Goal: Information Seeking & Learning: Understand process/instructions

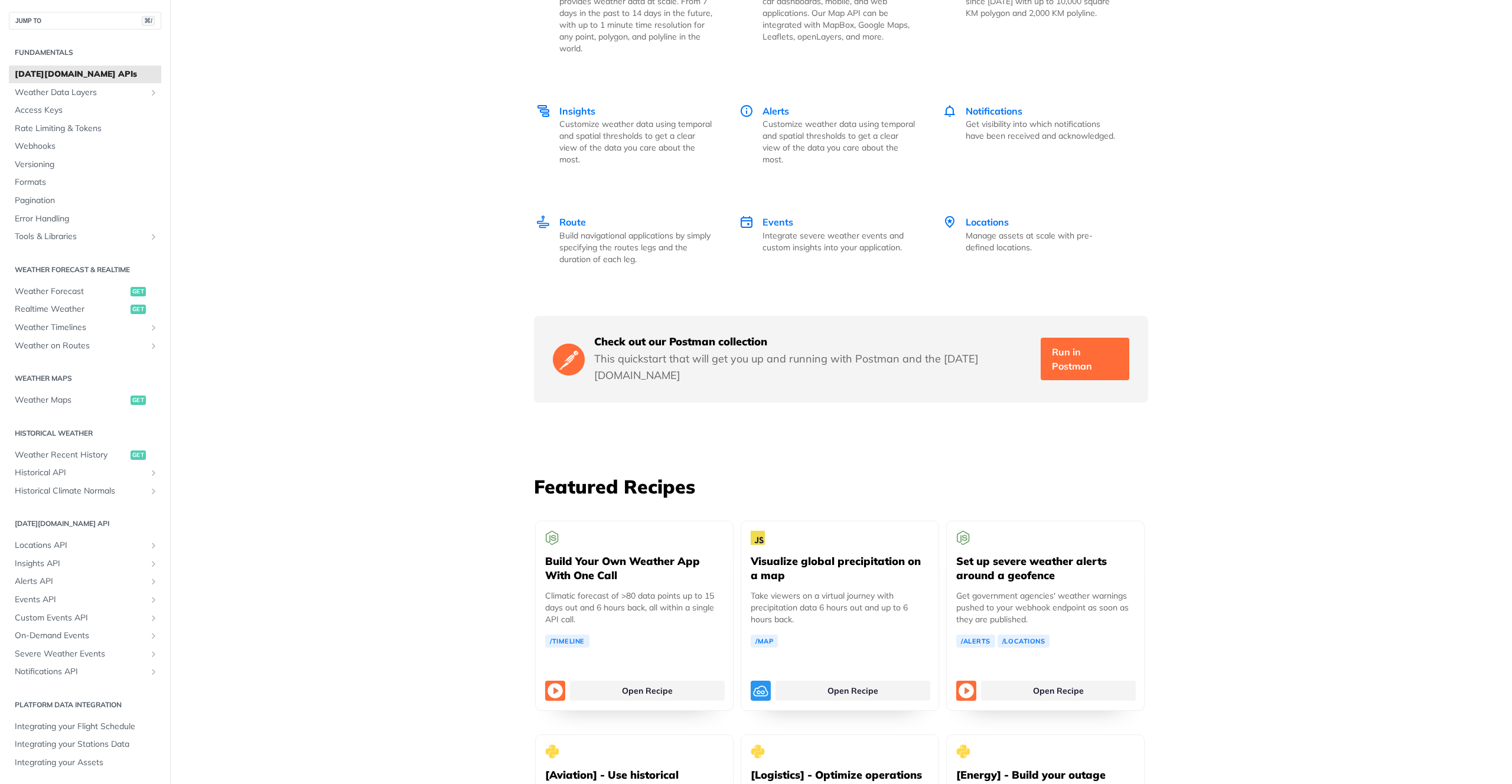
scroll to position [1742, 0]
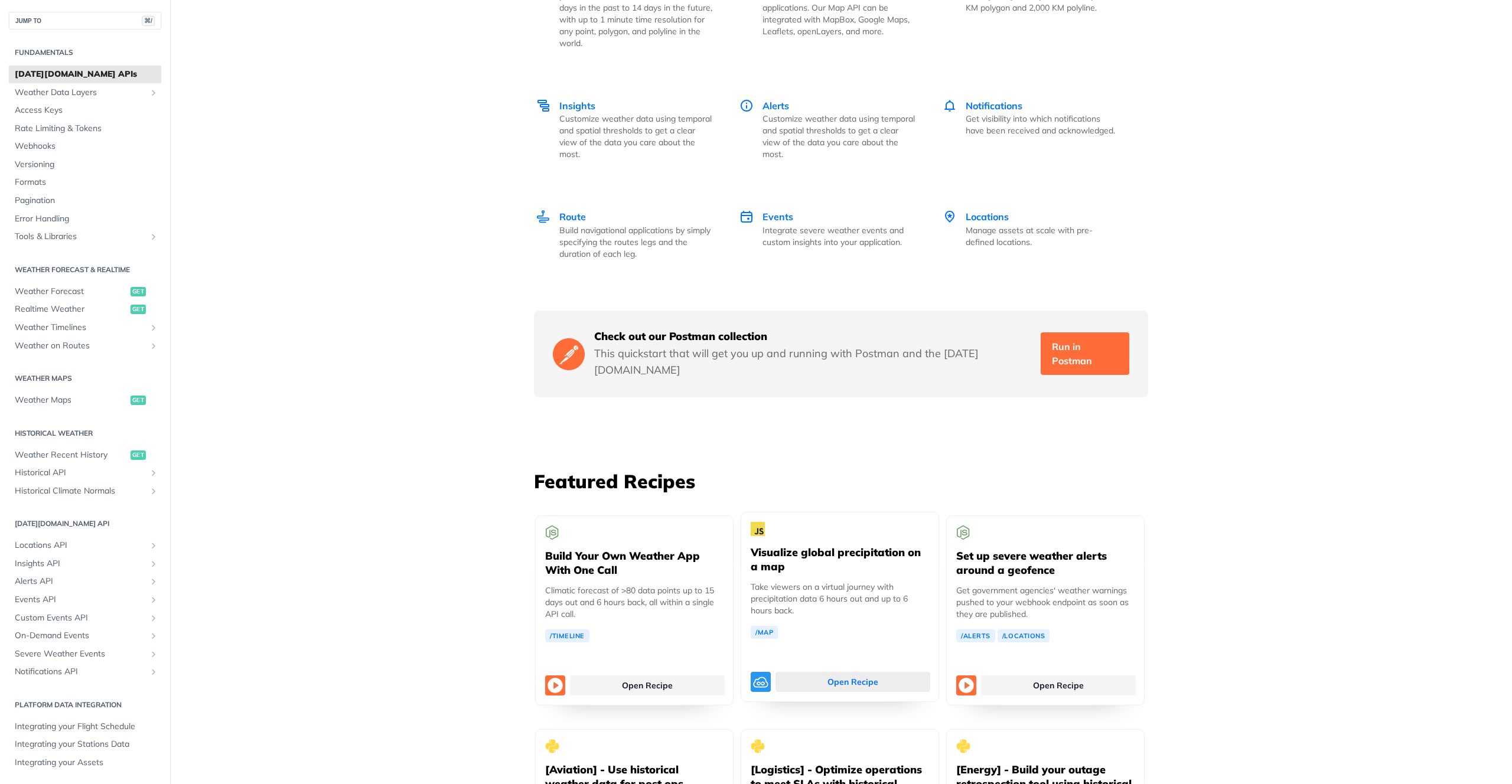
click at [797, 672] on link "Open Recipe" at bounding box center [852, 682] width 155 height 20
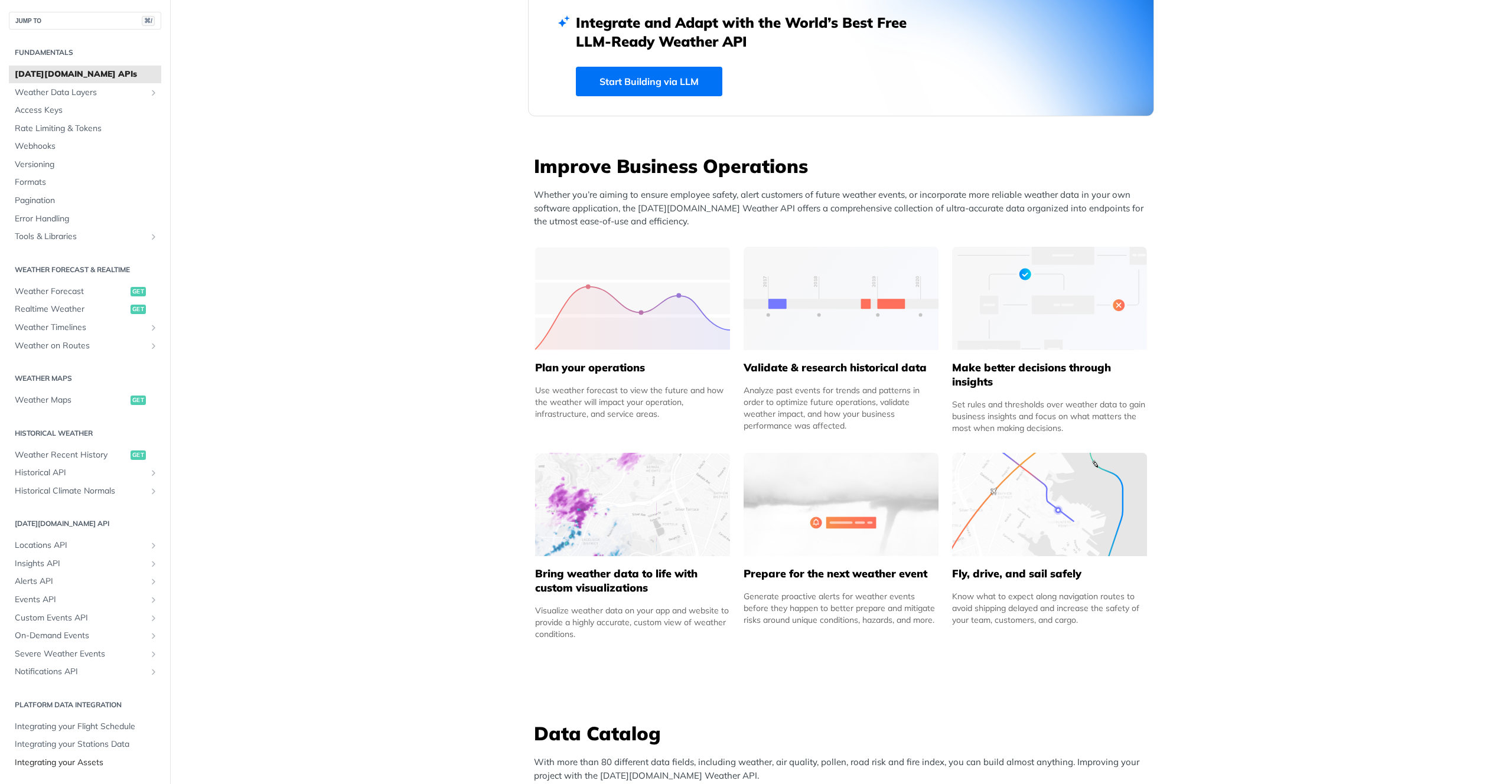
scroll to position [415, 0]
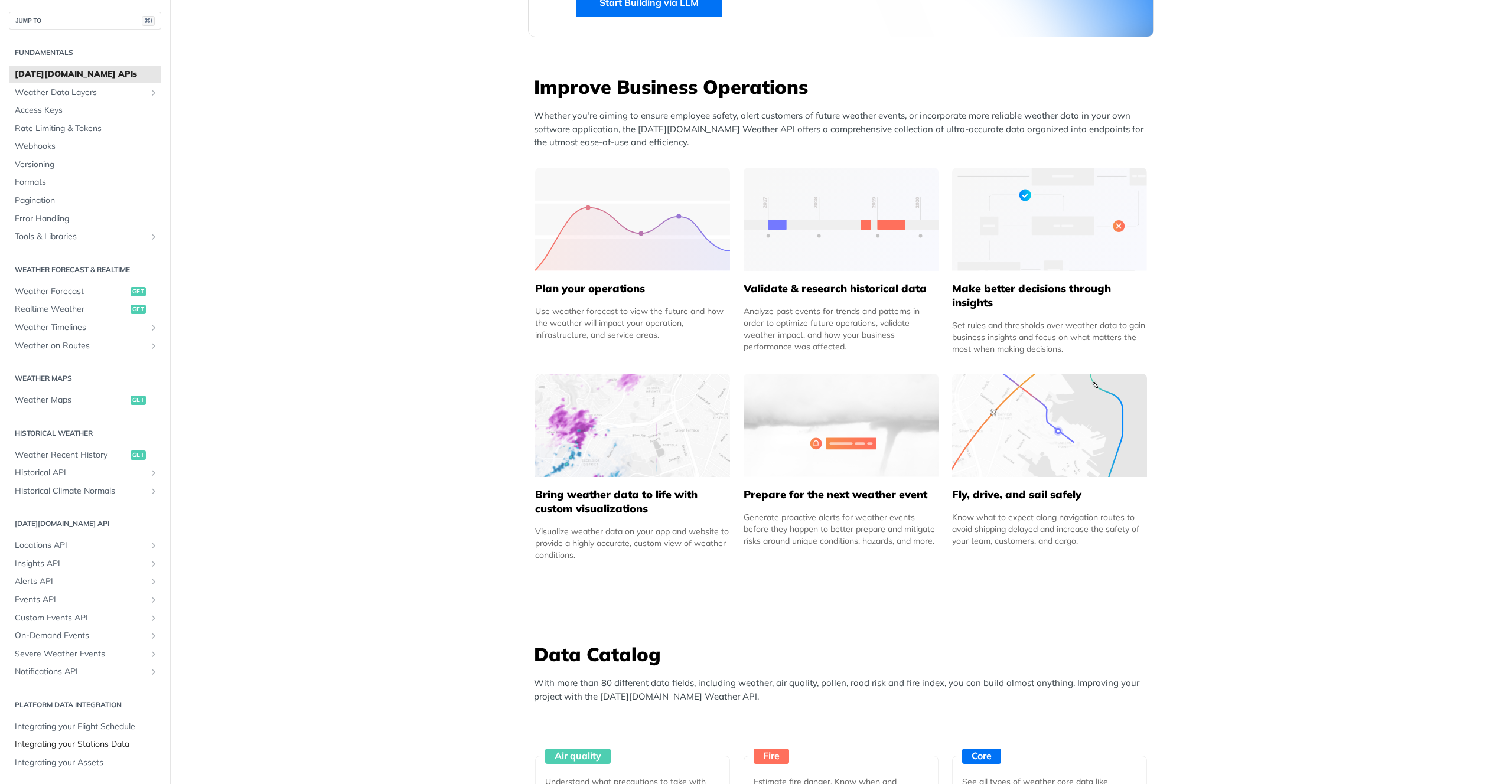
click at [102, 742] on span "Integrating your Stations Data" at bounding box center [86, 745] width 143 height 12
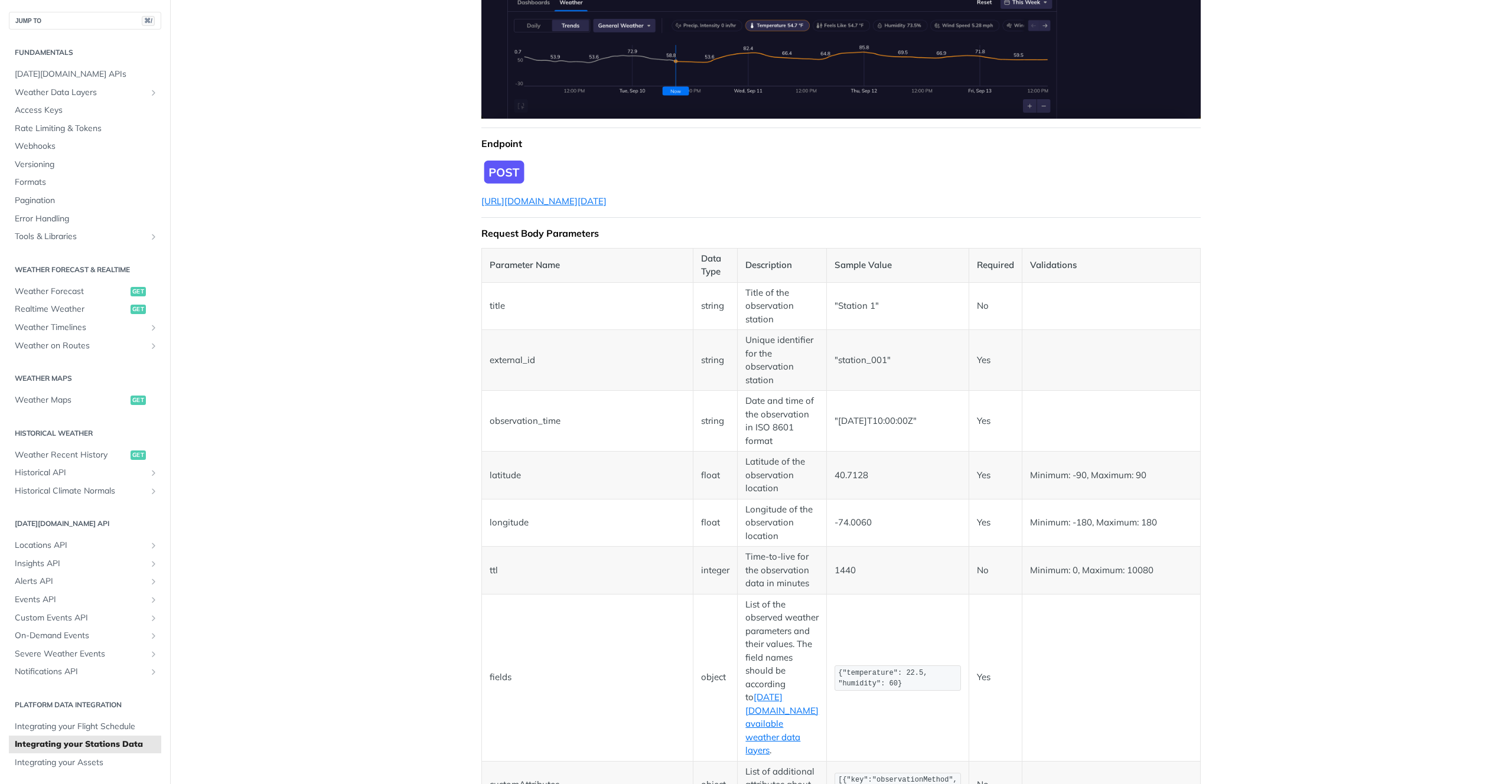
scroll to position [459, 0]
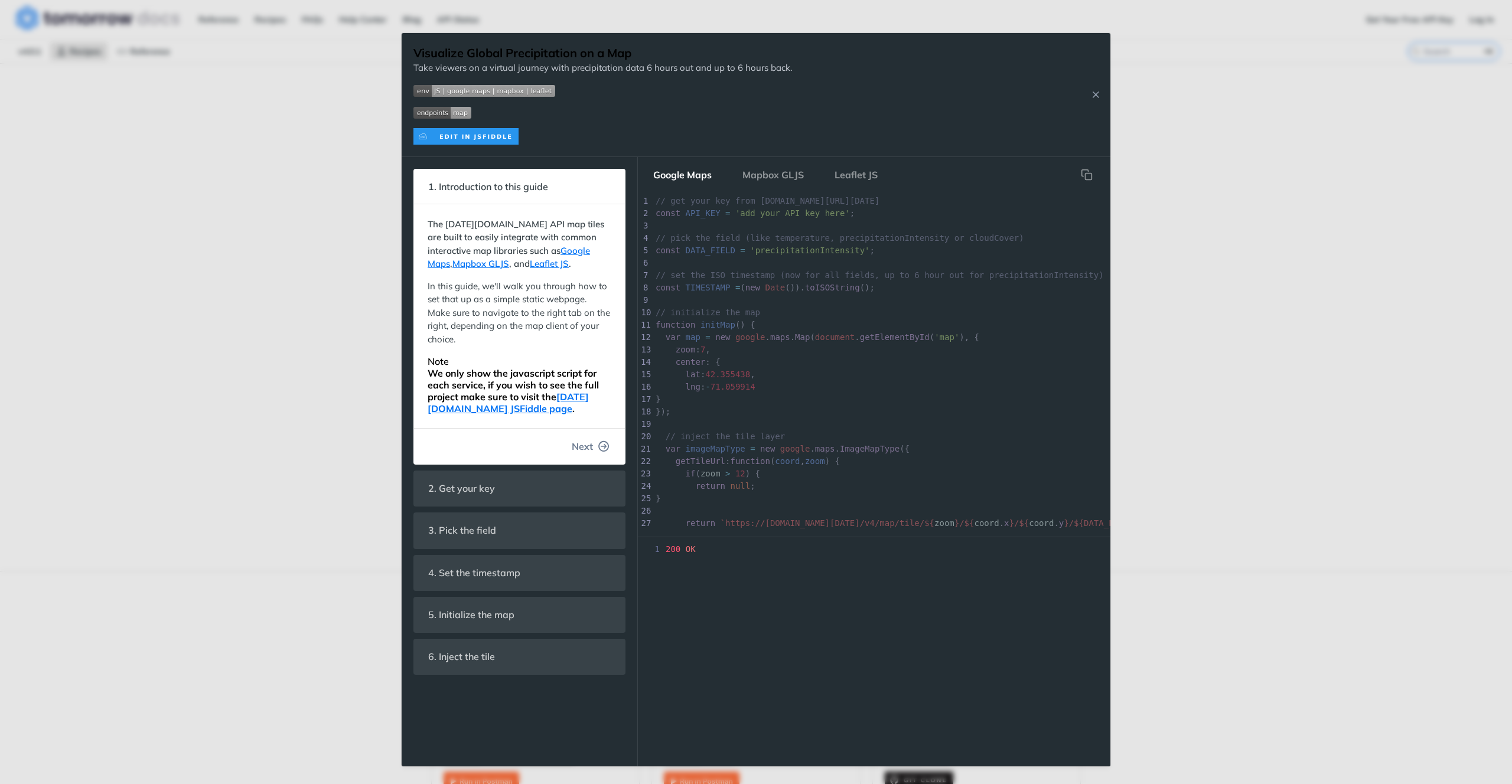
click at [594, 446] on button "Next" at bounding box center [591, 447] width 57 height 24
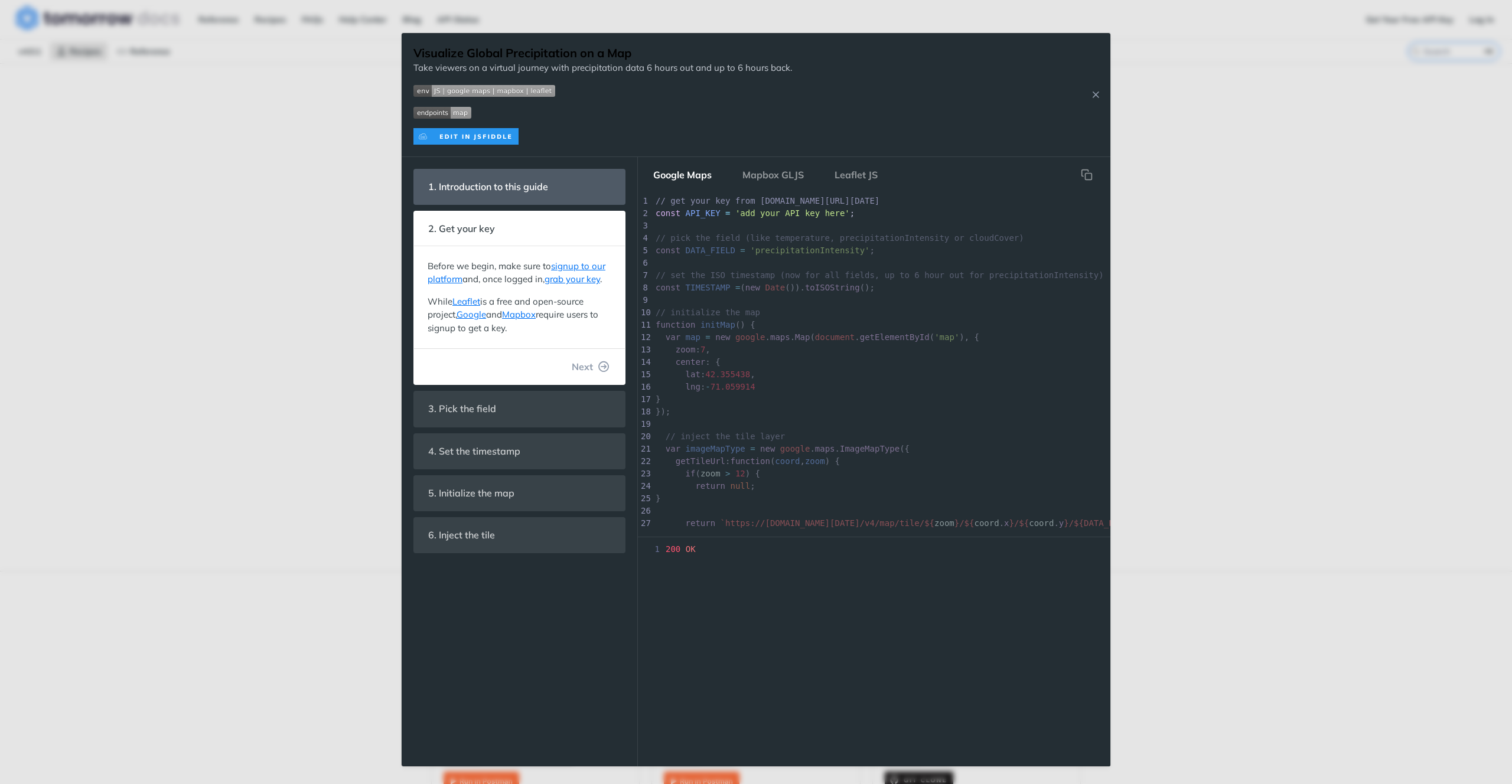
scroll to position [40, 0]
click at [594, 369] on button "Next" at bounding box center [591, 367] width 57 height 24
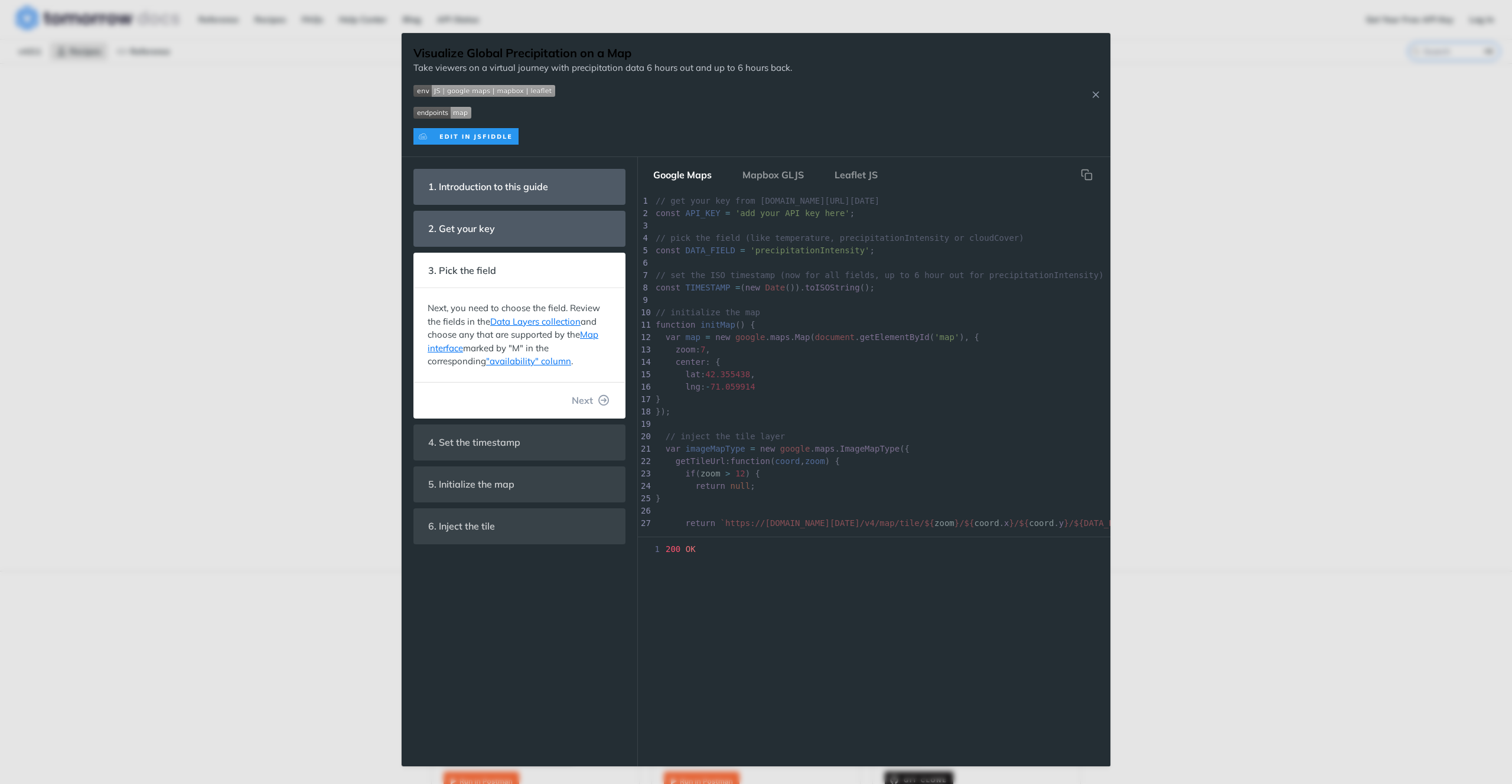
scroll to position [21, 0]
click at [594, 401] on button "Next" at bounding box center [591, 401] width 57 height 24
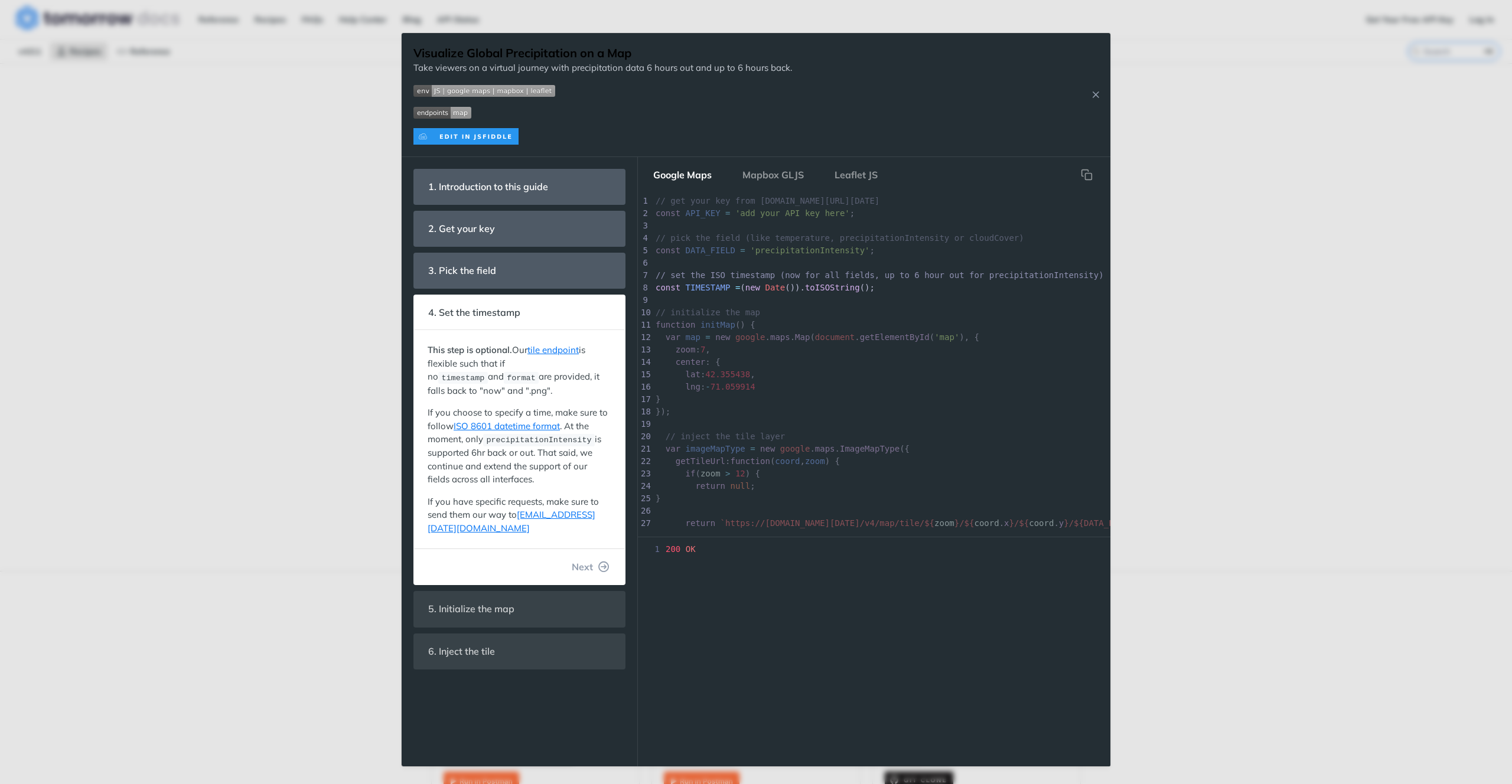
scroll to position [28, 0]
click at [588, 548] on footer "Next" at bounding box center [519, 566] width 211 height 36
click at [582, 560] on button "Next" at bounding box center [591, 567] width 57 height 24
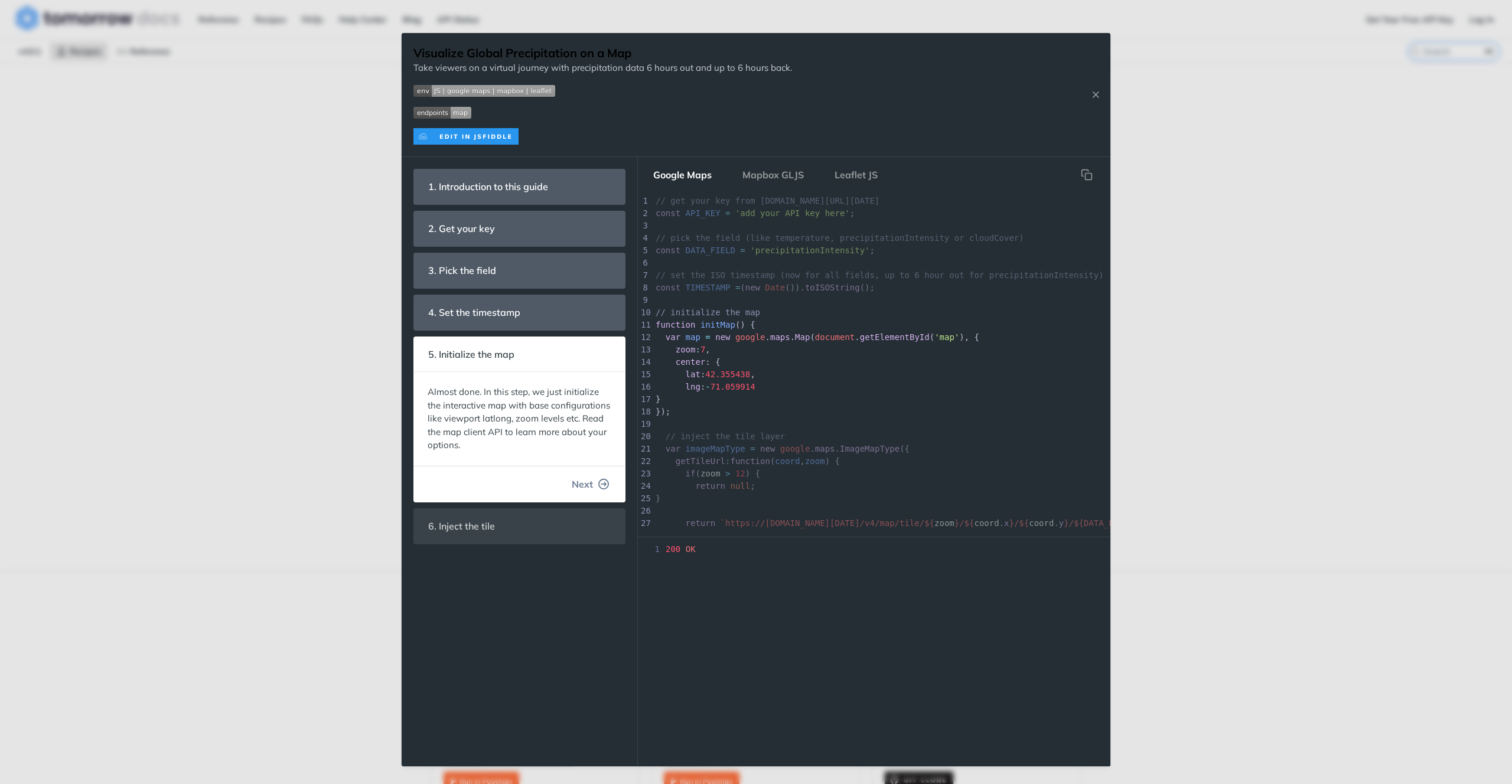
click at [586, 480] on span "Next" at bounding box center [582, 483] width 21 height 14
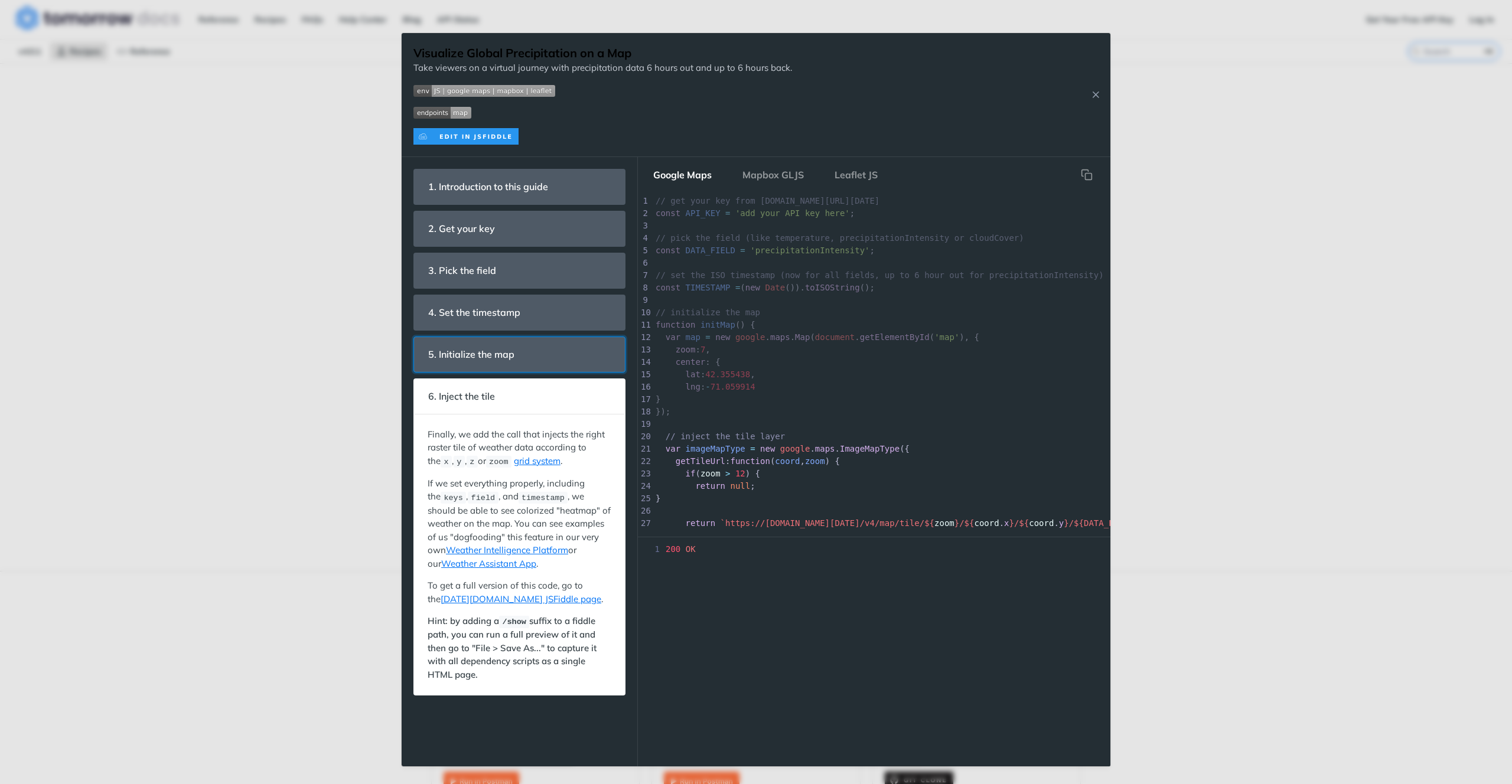
scroll to position [117, 0]
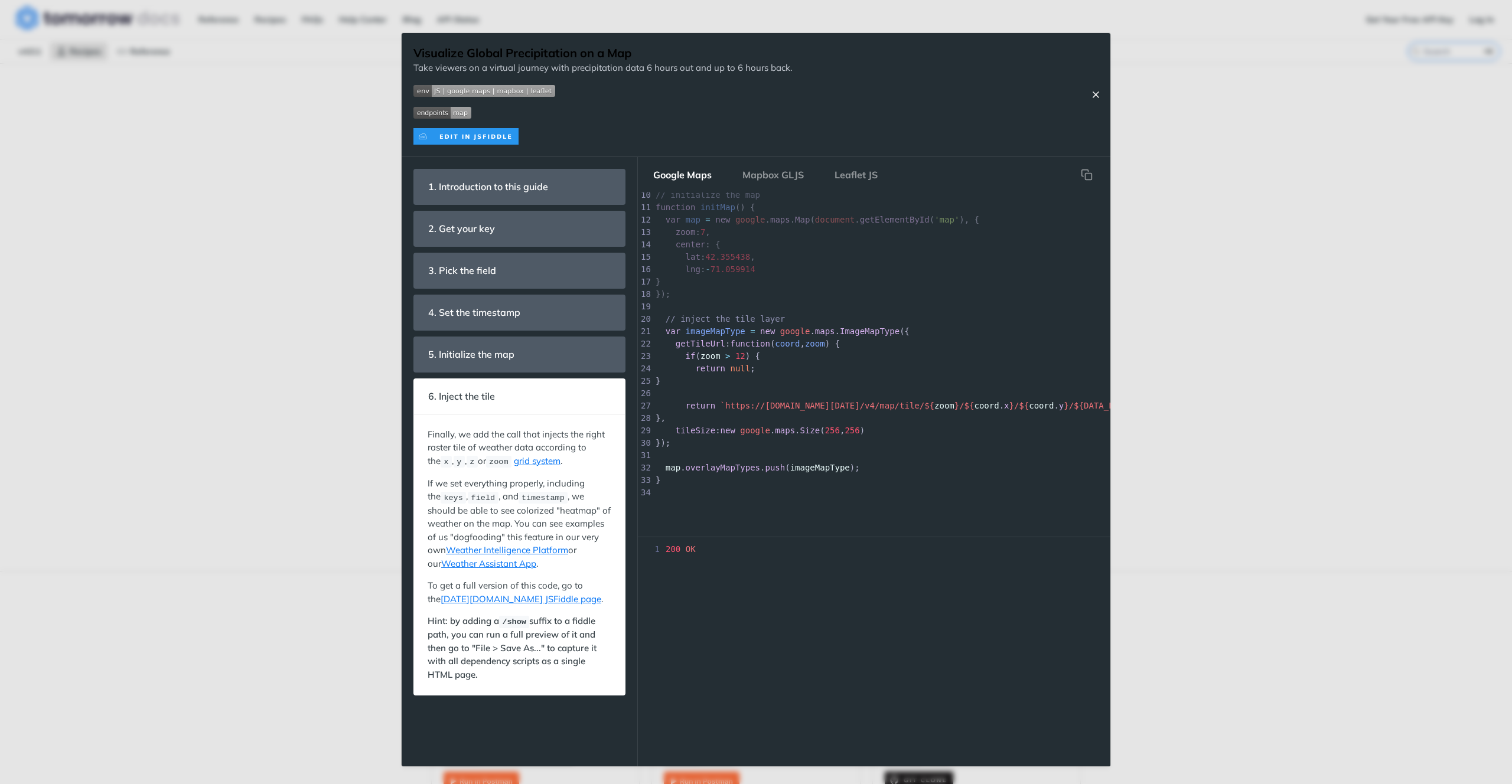
click at [1094, 94] on icon "Close Recipe" at bounding box center [1096, 94] width 11 height 11
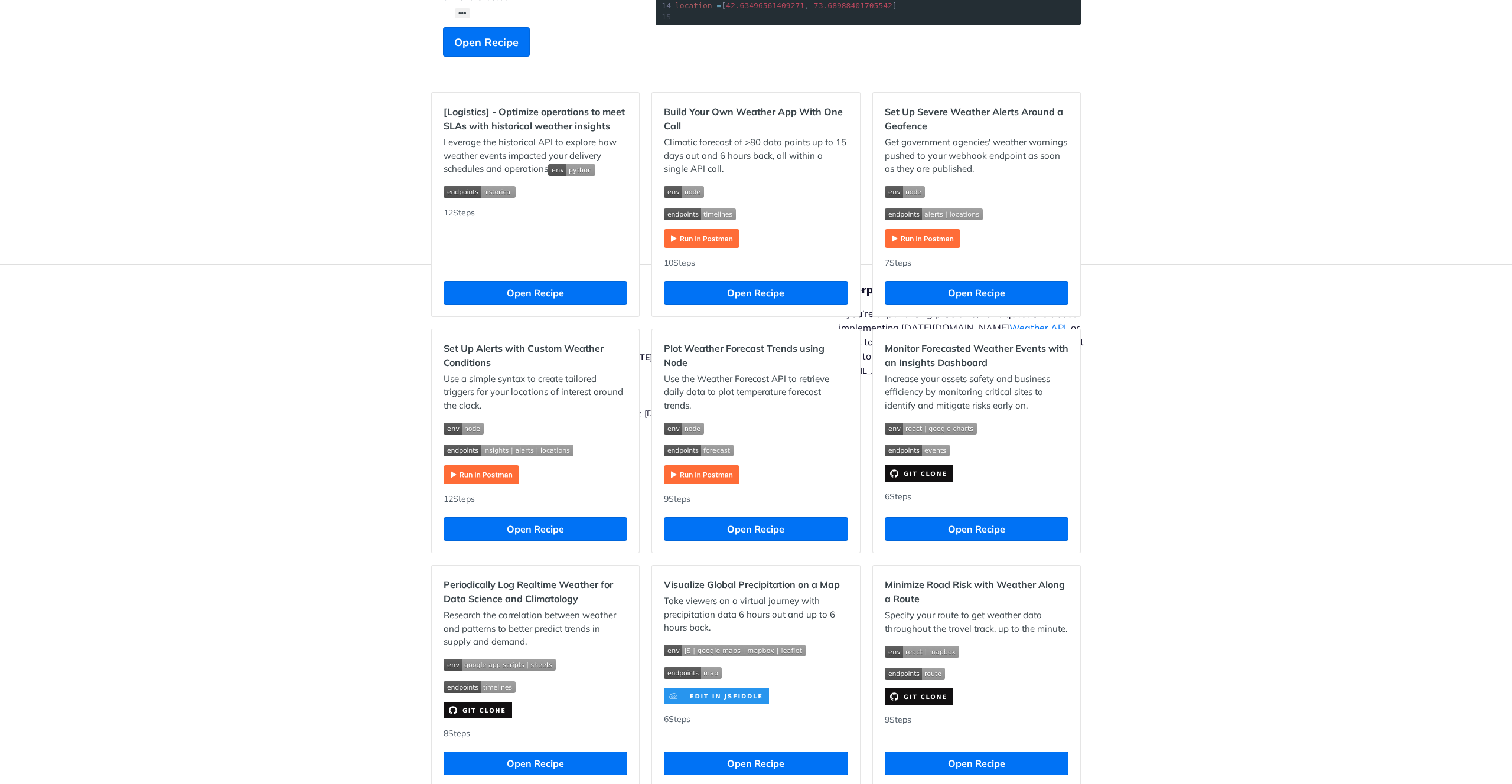
scroll to position [426, 0]
